Goal: Task Accomplishment & Management: Manage account settings

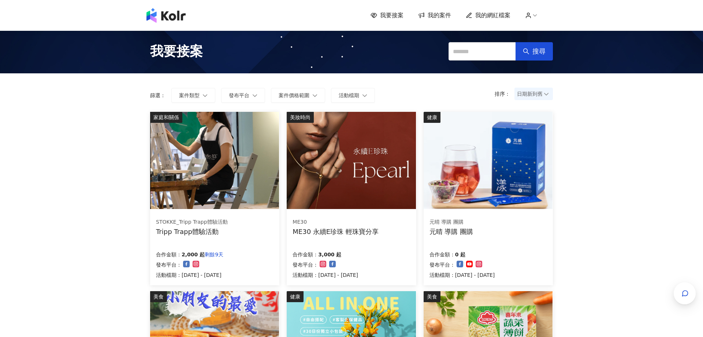
click at [441, 17] on span "我的案件" at bounding box center [439, 15] width 23 height 8
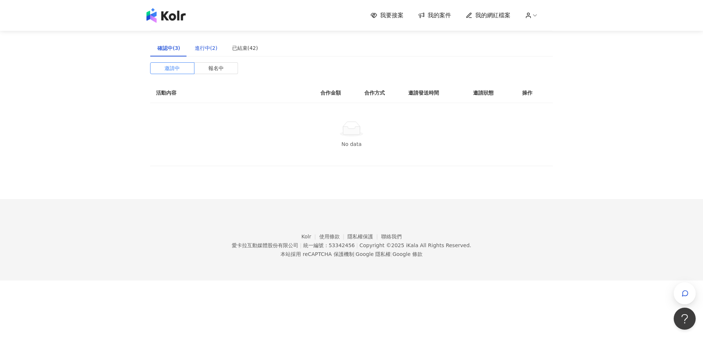
click at [205, 49] on div "進行中(2)" at bounding box center [206, 48] width 23 height 8
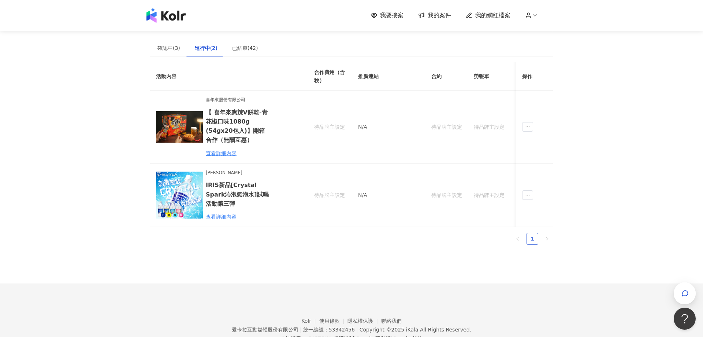
click at [532, 239] on link "1" at bounding box center [532, 238] width 11 height 11
click at [533, 237] on link "1" at bounding box center [532, 238] width 11 height 11
click at [531, 235] on link "1" at bounding box center [532, 238] width 11 height 11
click at [531, 238] on link "1" at bounding box center [532, 238] width 11 height 11
click at [376, 227] on div "活動內容 合作費用（含稅） 推廣連結 合約 勞報單 其他附件 貼文連結 撥款金額 撥款狀態 操作 喜年來股份有限公司 【 喜年來爽辣V餅乾-青花椒口味1080…" at bounding box center [351, 153] width 403 height 182
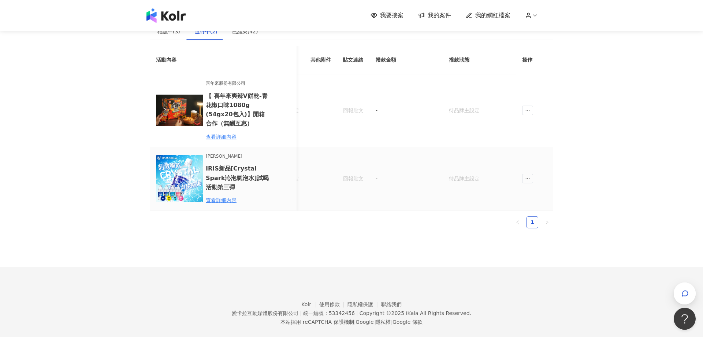
scroll to position [28, 0]
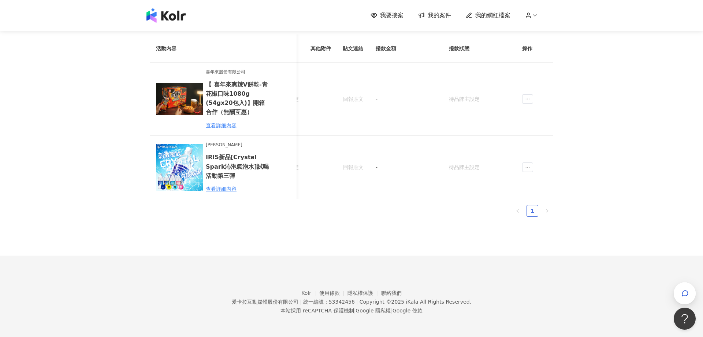
click at [532, 211] on link "1" at bounding box center [532, 210] width 11 height 11
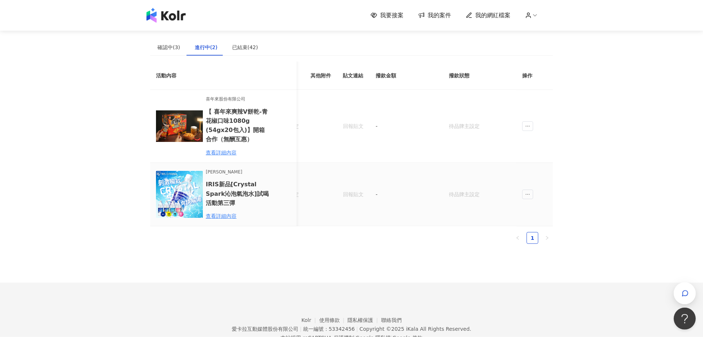
scroll to position [0, 0]
click at [235, 48] on div "已結束(42)" at bounding box center [245, 48] width 26 height 8
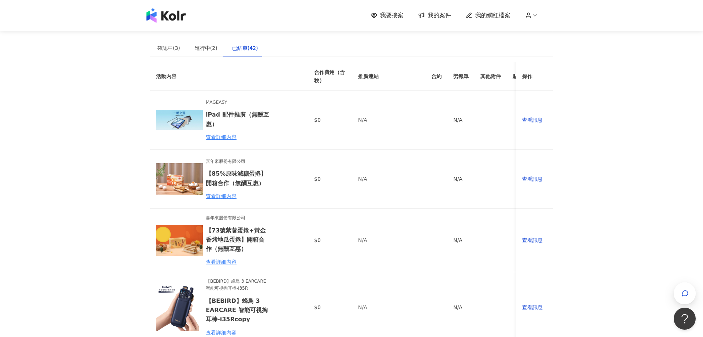
click at [389, 19] on span "我要接案" at bounding box center [391, 15] width 23 height 8
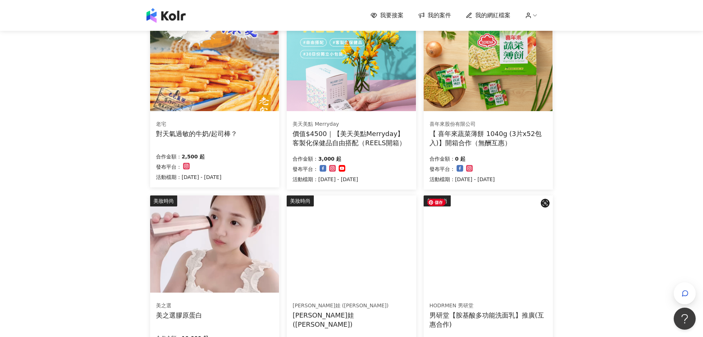
scroll to position [396, 0]
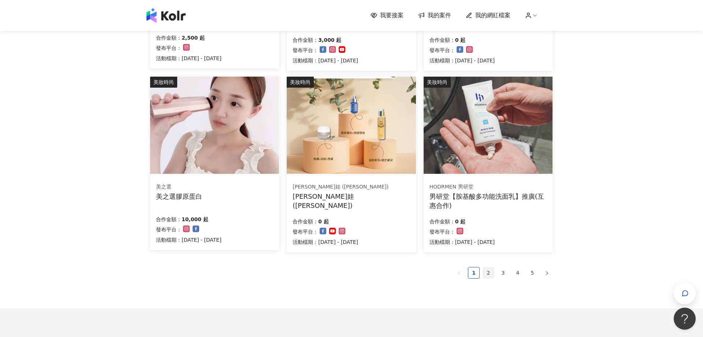
click at [488, 269] on link "2" at bounding box center [488, 272] width 11 height 11
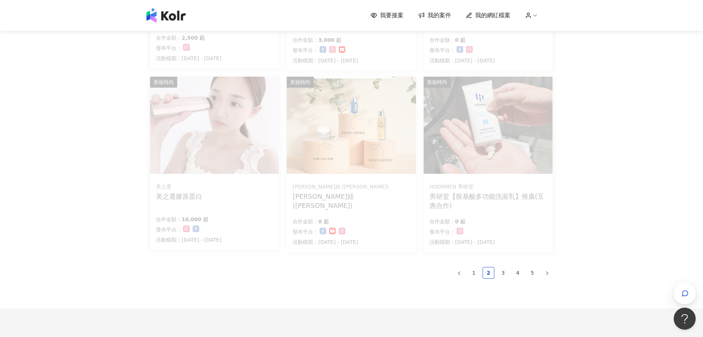
scroll to position [397, 0]
